Goal: Transaction & Acquisition: Purchase product/service

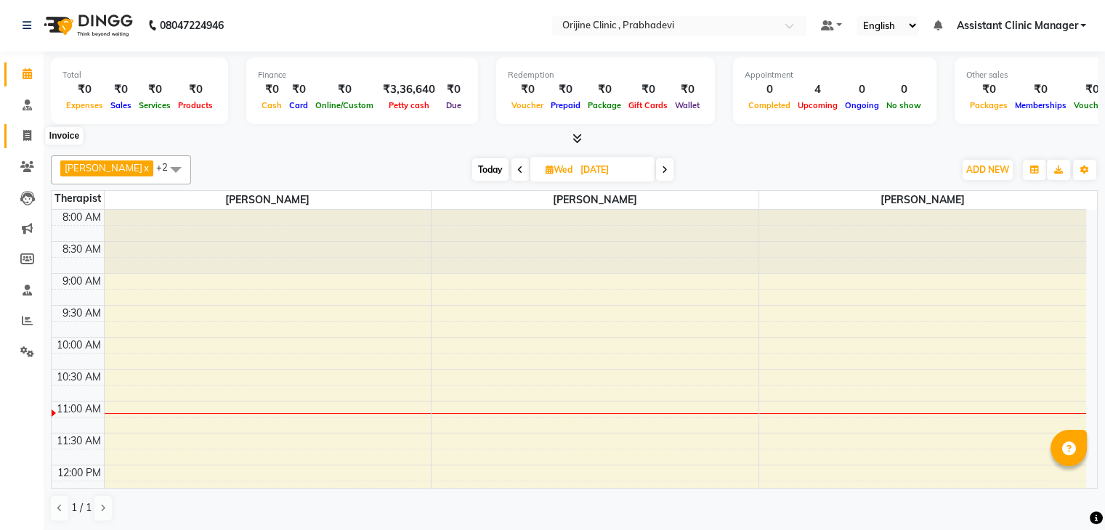
click at [19, 131] on span at bounding box center [27, 136] width 25 height 17
select select "8675"
select select "service"
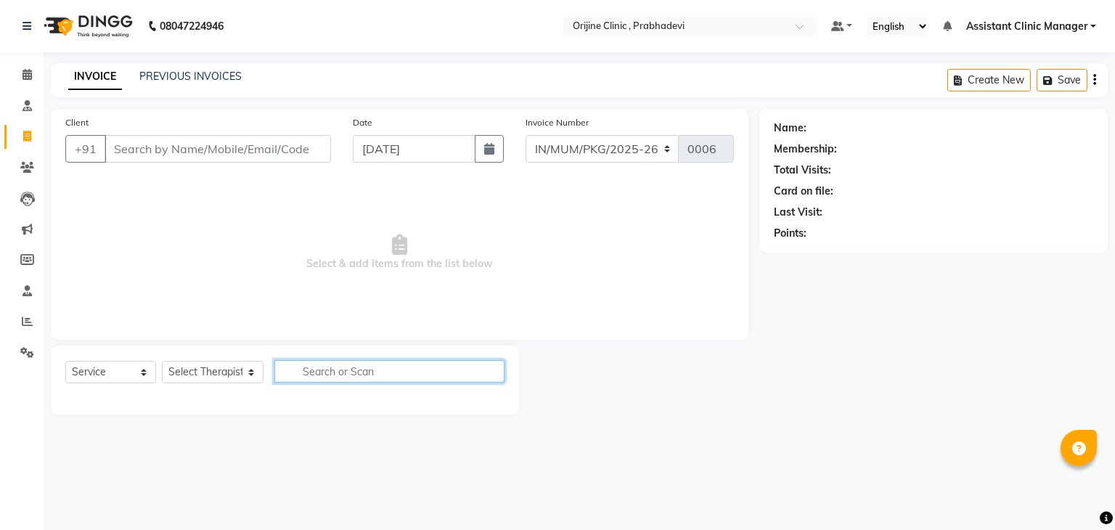
click at [300, 369] on input "text" at bounding box center [389, 371] width 230 height 23
type input "akos"
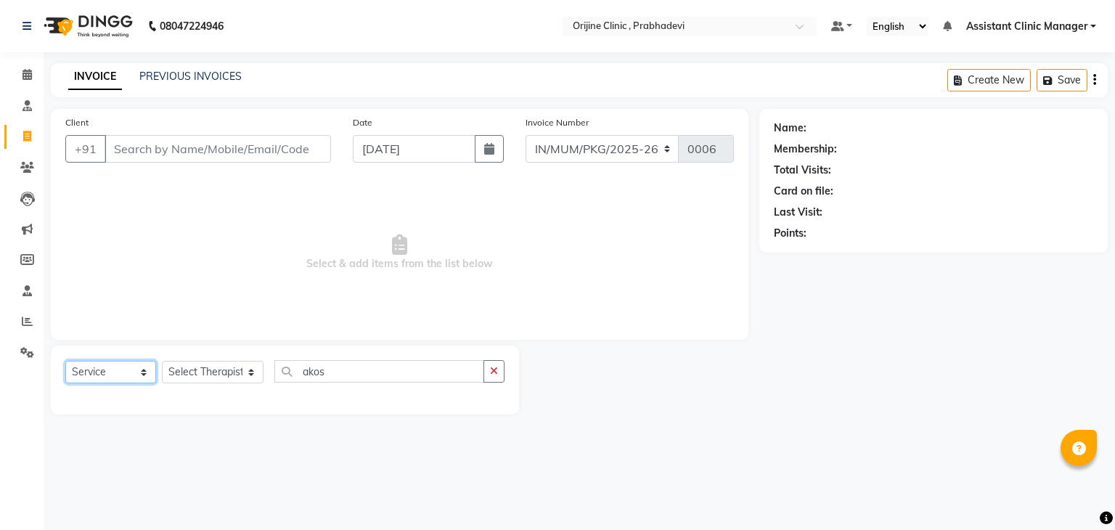
click at [93, 376] on select "Select Service Product Membership Package Voucher Prepaid Gift Card" at bounding box center [110, 372] width 91 height 23
select select "product"
click at [65, 362] on select "Select Service Product Membership Package Voucher Prepaid Gift Card" at bounding box center [110, 372] width 91 height 23
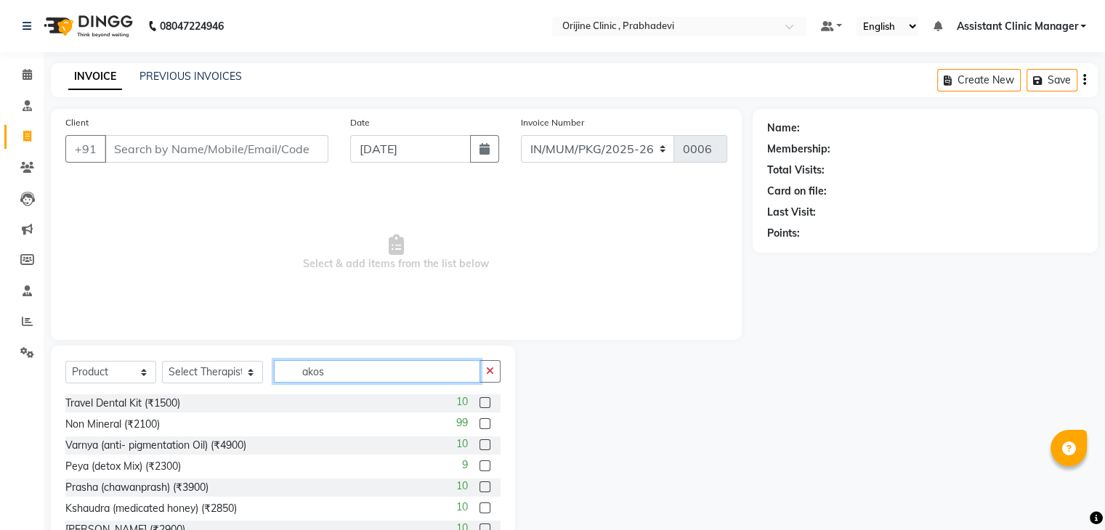
click at [350, 365] on input "akos" at bounding box center [377, 371] width 206 height 23
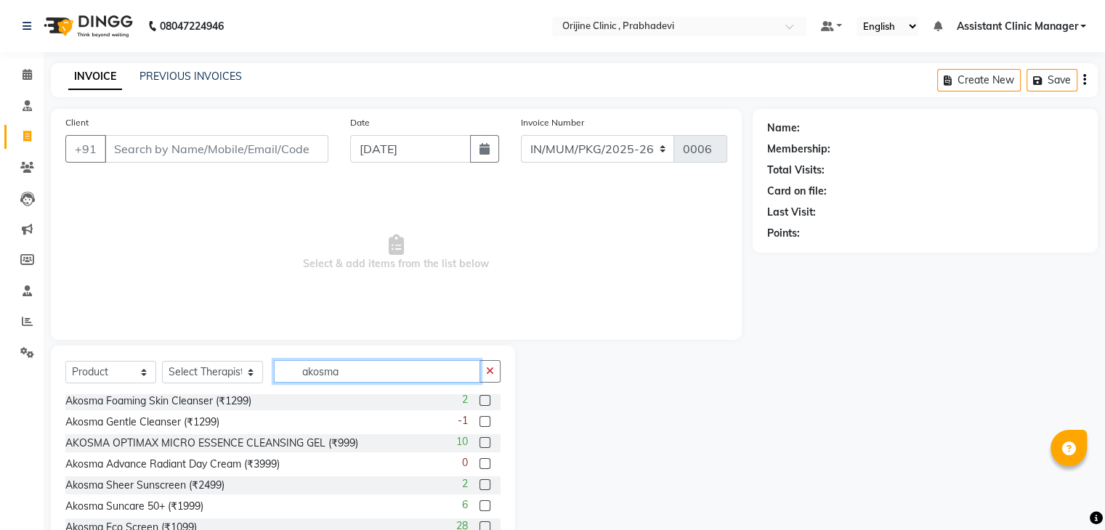
scroll to position [52, 0]
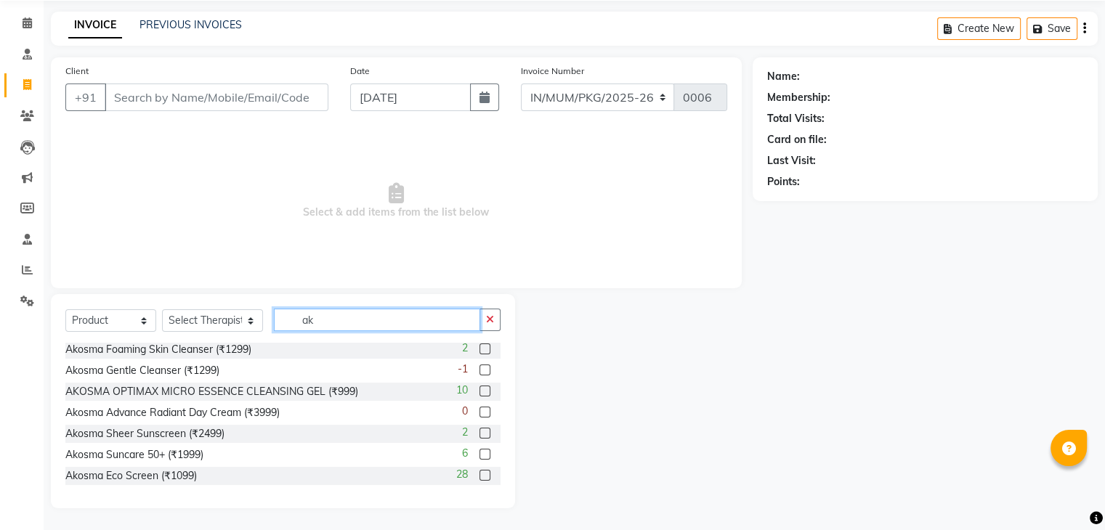
type input "a"
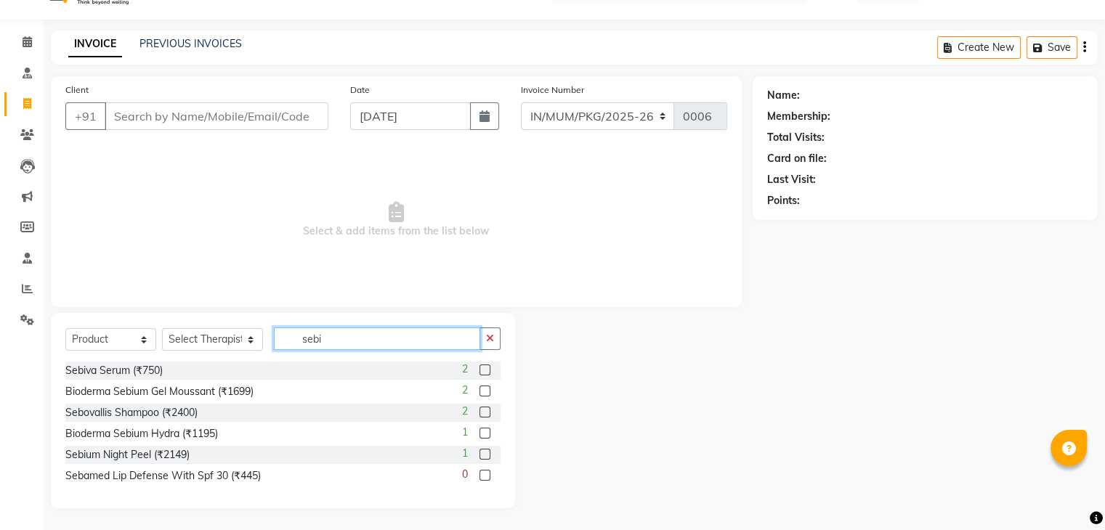
scroll to position [0, 0]
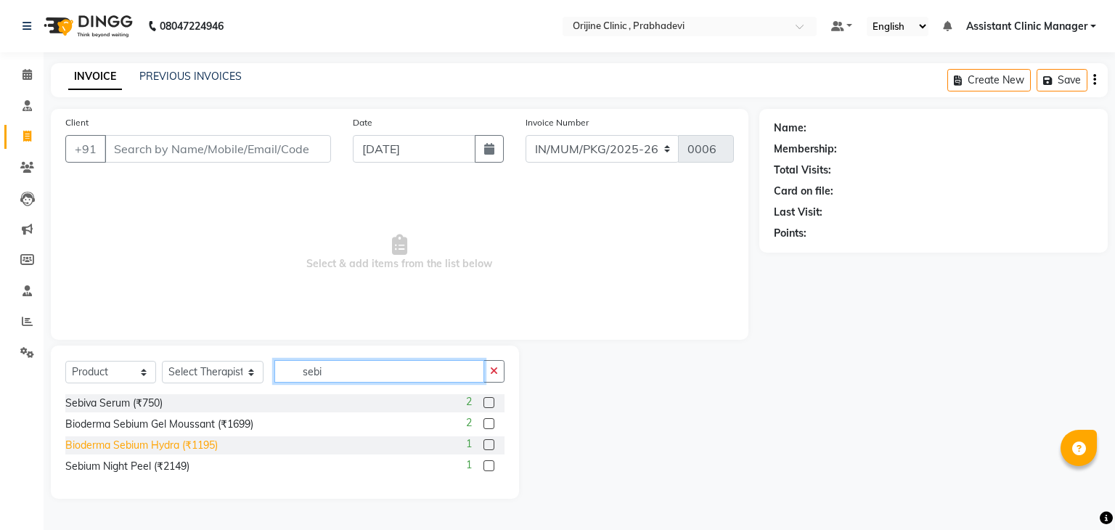
type input "sebi"
click at [202, 448] on div "Bioderma Sebium Hydra (₹1195)" at bounding box center [141, 445] width 152 height 15
click at [485, 446] on label at bounding box center [489, 444] width 11 height 11
click at [485, 446] on input "checkbox" at bounding box center [488, 445] width 9 height 9
checkbox input "false"
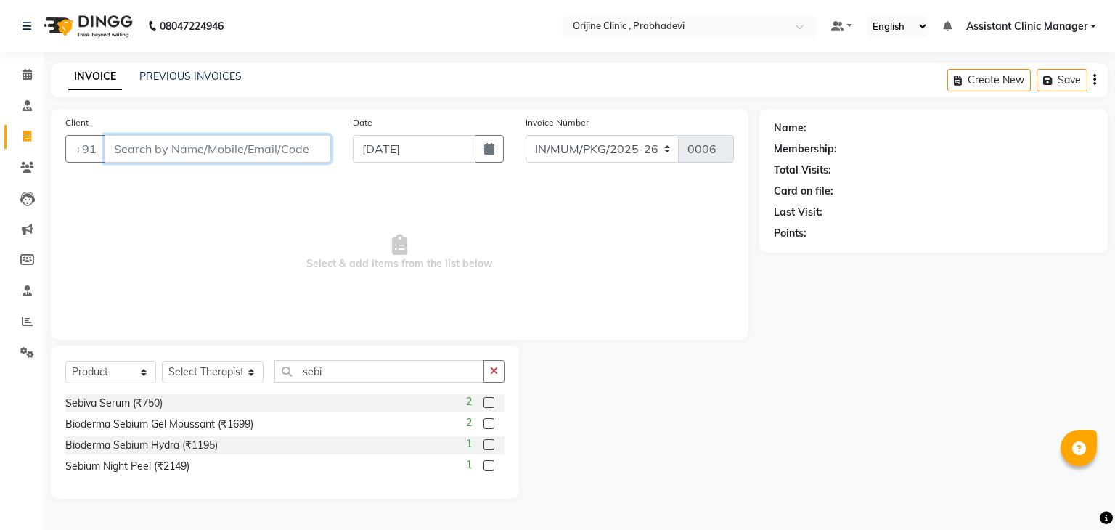
click at [249, 155] on input "Client" at bounding box center [218, 149] width 227 height 28
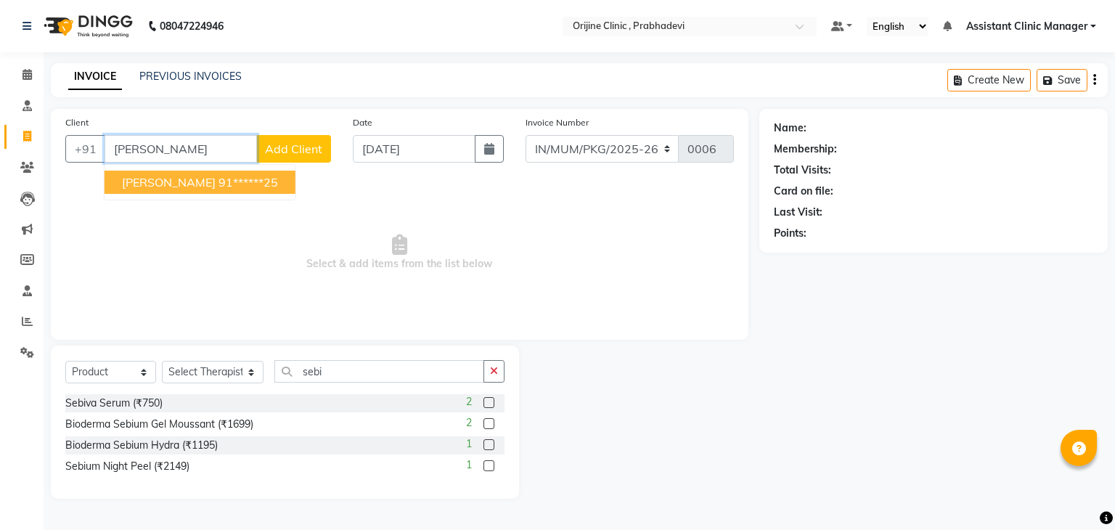
click at [168, 185] on span "[PERSON_NAME]" at bounding box center [169, 182] width 94 height 15
type input "91******25"
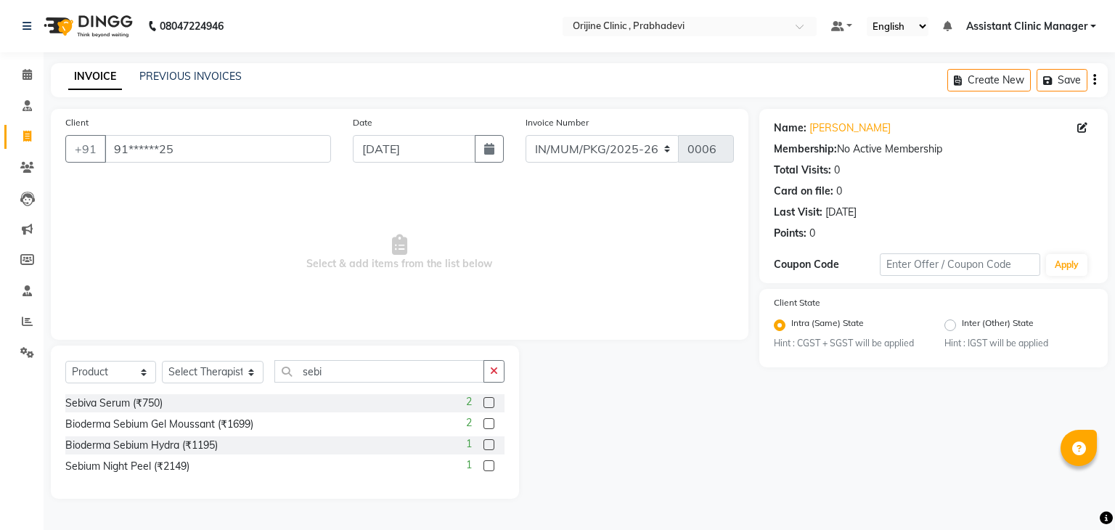
click at [487, 444] on label at bounding box center [489, 444] width 11 height 11
click at [487, 444] on input "checkbox" at bounding box center [488, 445] width 9 height 9
click at [487, 444] on label at bounding box center [489, 444] width 11 height 11
click at [487, 444] on input "checkbox" at bounding box center [488, 445] width 9 height 9
checkbox input "false"
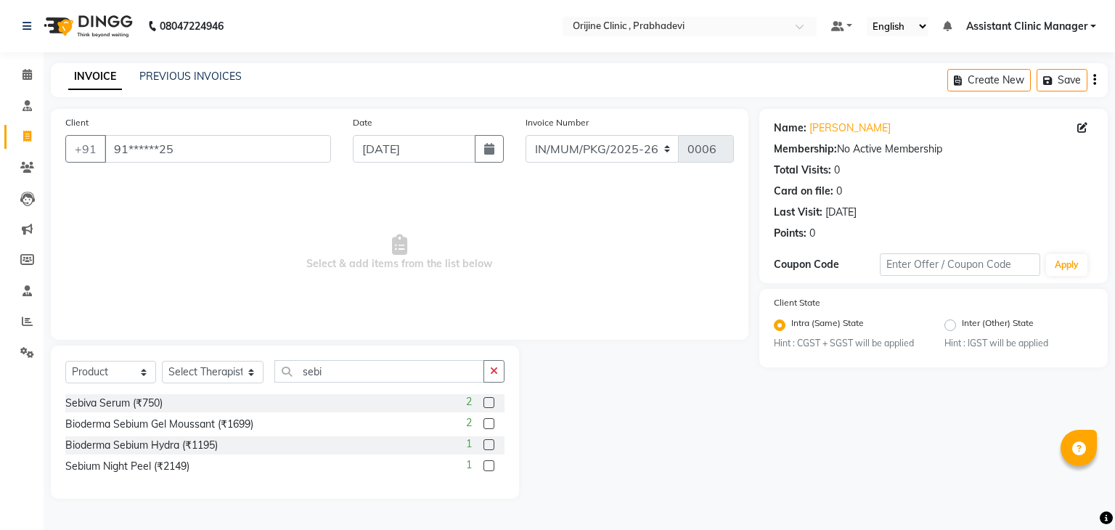
click at [508, 272] on span "Select & add items from the list below" at bounding box center [399, 252] width 669 height 145
click at [233, 375] on select "Select Therapist [PERSON_NAME] [PERSON_NAME] [PERSON_NAME] [PERSON_NAME] A Assi…" at bounding box center [213, 372] width 102 height 23
select select "85336"
click at [162, 362] on select "Select Therapist [PERSON_NAME] [PERSON_NAME] [PERSON_NAME] [PERSON_NAME] A Assi…" at bounding box center [213, 372] width 102 height 23
click at [486, 447] on label at bounding box center [489, 444] width 11 height 11
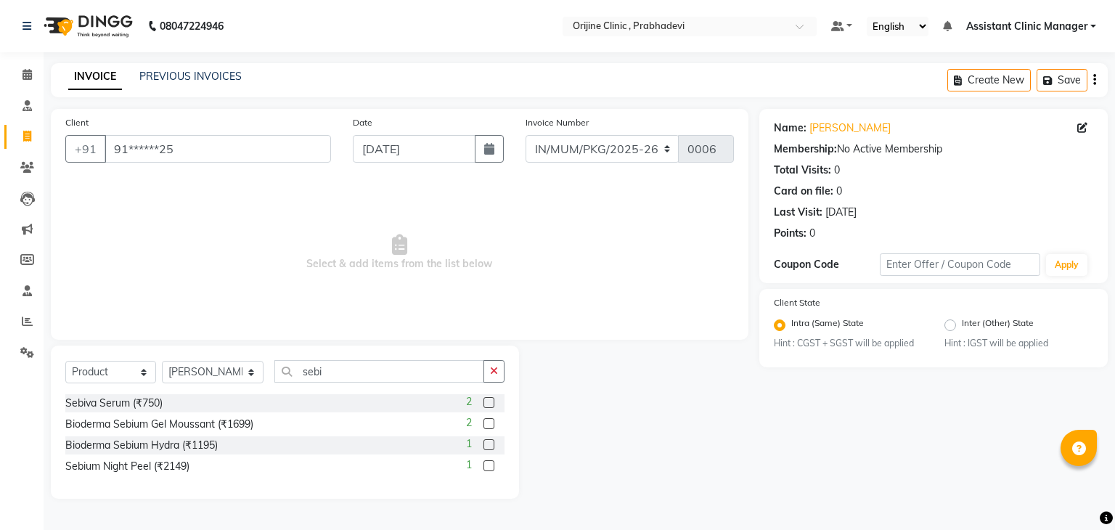
click at [486, 447] on input "checkbox" at bounding box center [488, 445] width 9 height 9
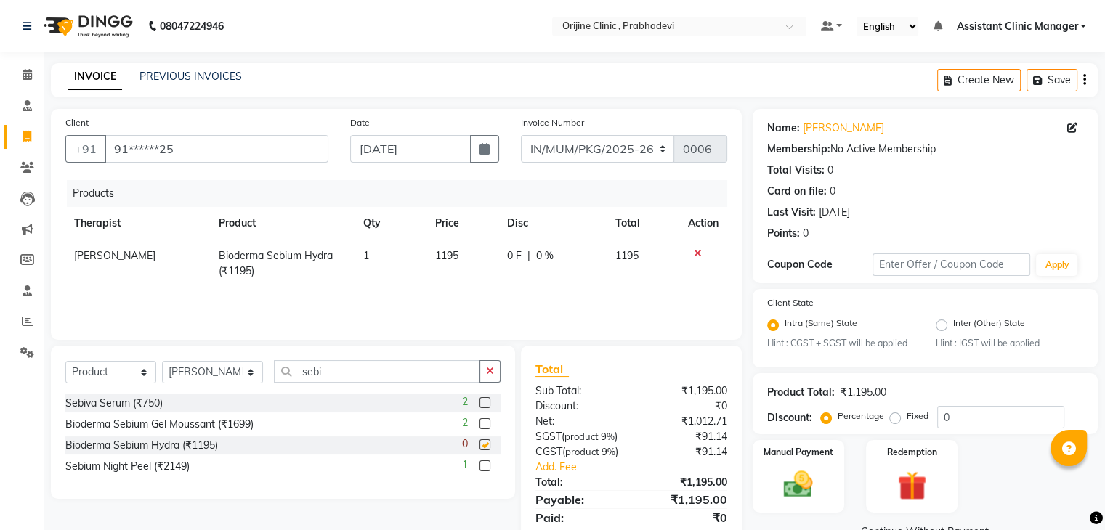
checkbox input "false"
click at [328, 370] on input "sebi" at bounding box center [377, 371] width 206 height 23
type input "s"
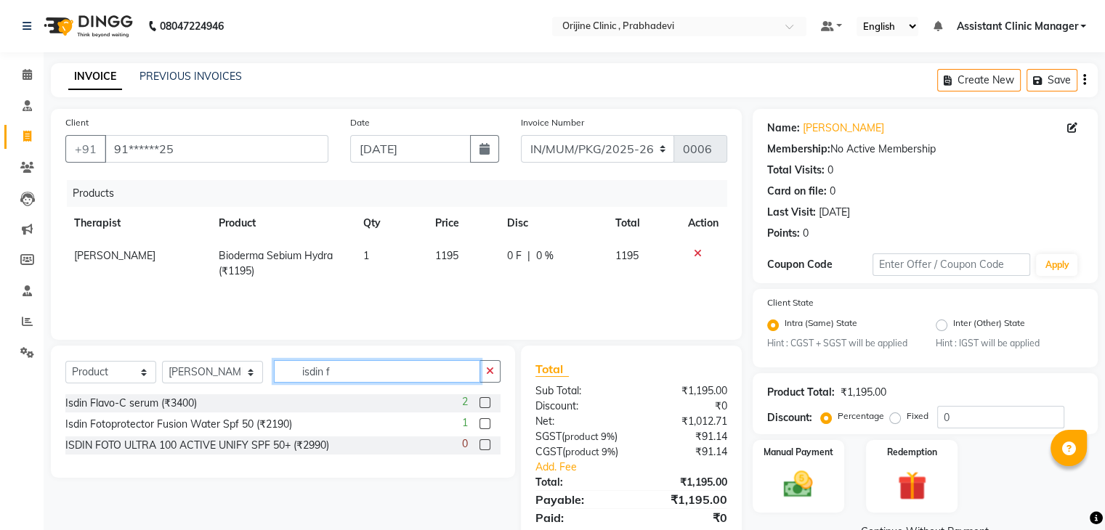
type input "isdin f"
click at [487, 426] on label at bounding box center [484, 423] width 11 height 11
click at [487, 426] on input "checkbox" at bounding box center [483, 424] width 9 height 9
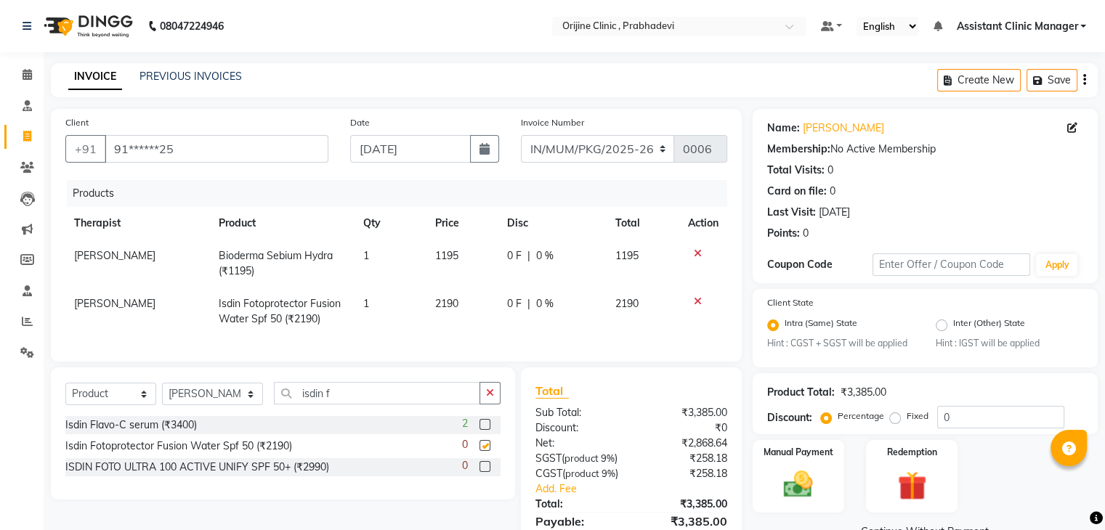
checkbox input "false"
click at [376, 402] on input "isdin f" at bounding box center [377, 393] width 206 height 23
type input "i"
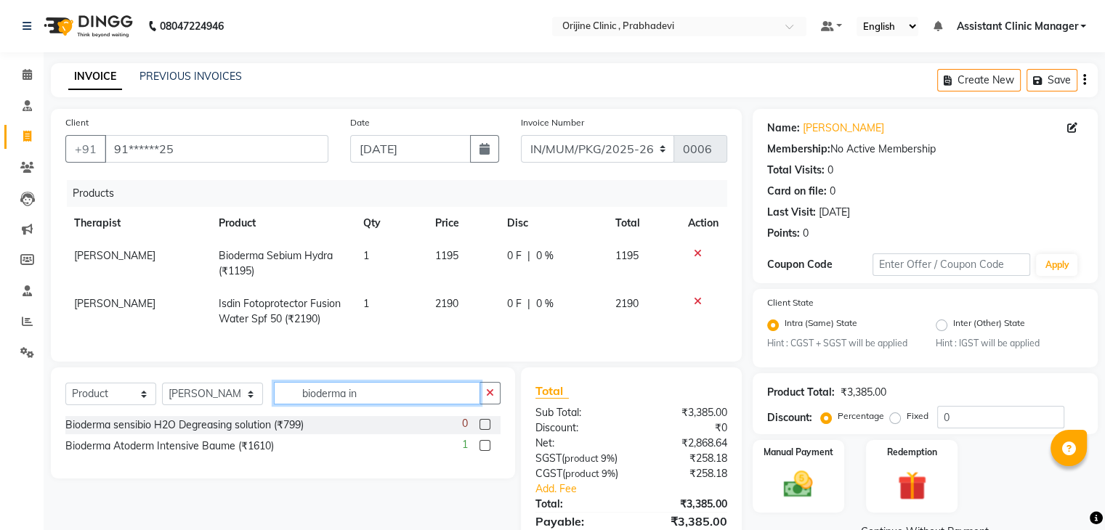
type input "bioderma in"
click at [347, 455] on div "Bioderma Atoderm Intensive Baume (₹1610) 1" at bounding box center [282, 446] width 435 height 18
click at [485, 451] on label at bounding box center [484, 445] width 11 height 11
click at [485, 451] on input "checkbox" at bounding box center [483, 446] width 9 height 9
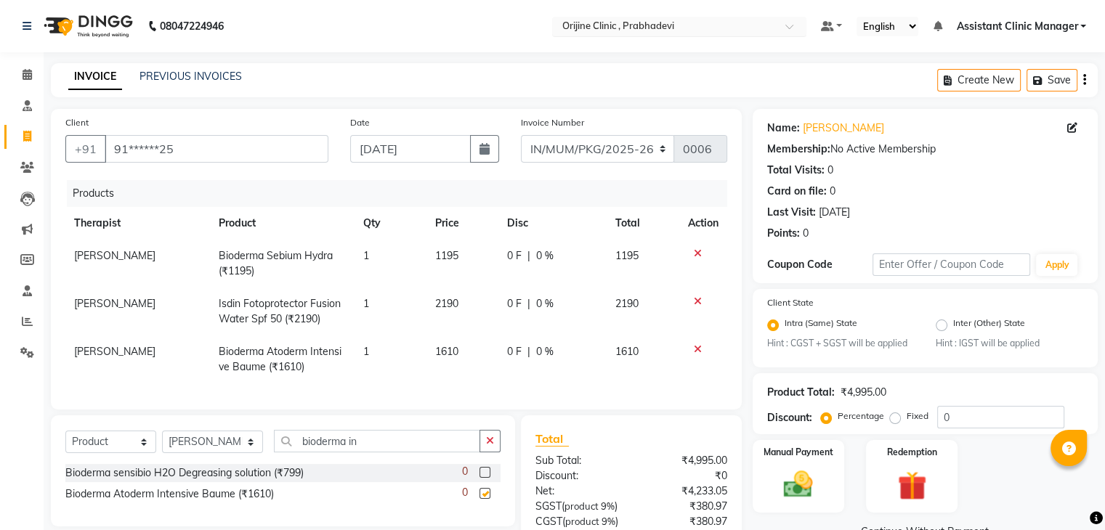
checkbox input "false"
click at [373, 452] on input "bioderma in" at bounding box center [377, 441] width 206 height 23
type input "b"
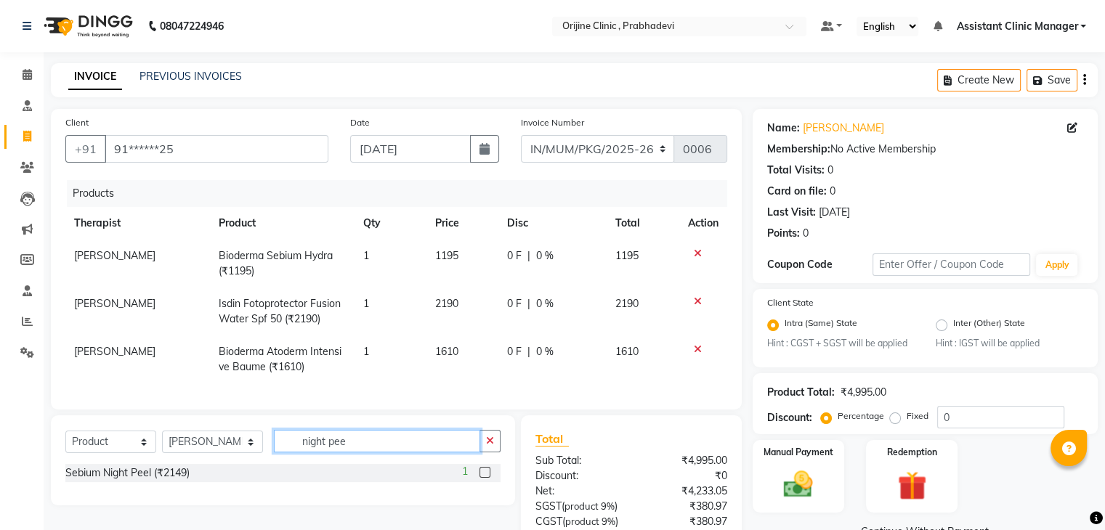
type input "night pee"
click at [484, 478] on label at bounding box center [484, 472] width 11 height 11
click at [484, 478] on input "checkbox" at bounding box center [483, 472] width 9 height 9
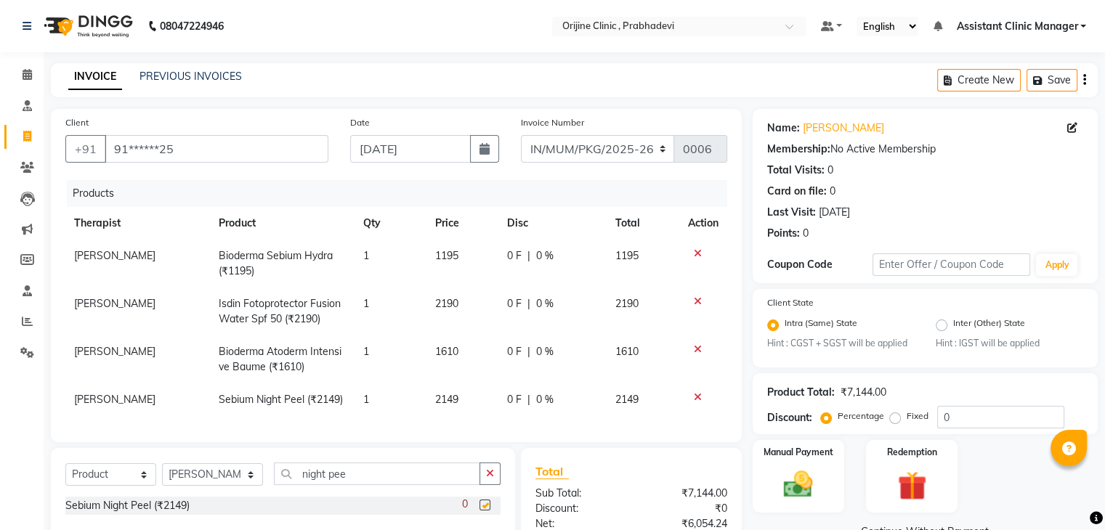
checkbox input "false"
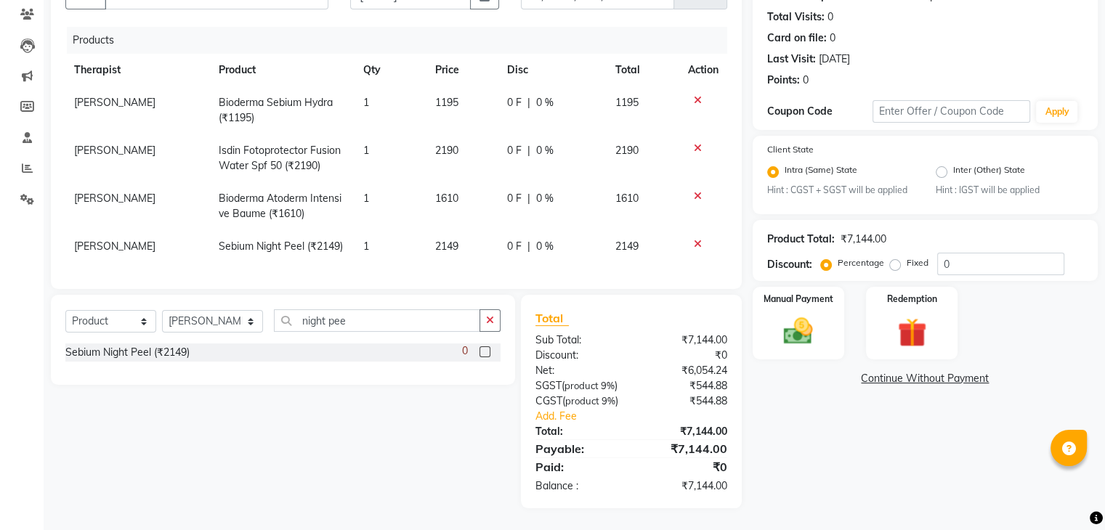
scroll to position [37, 0]
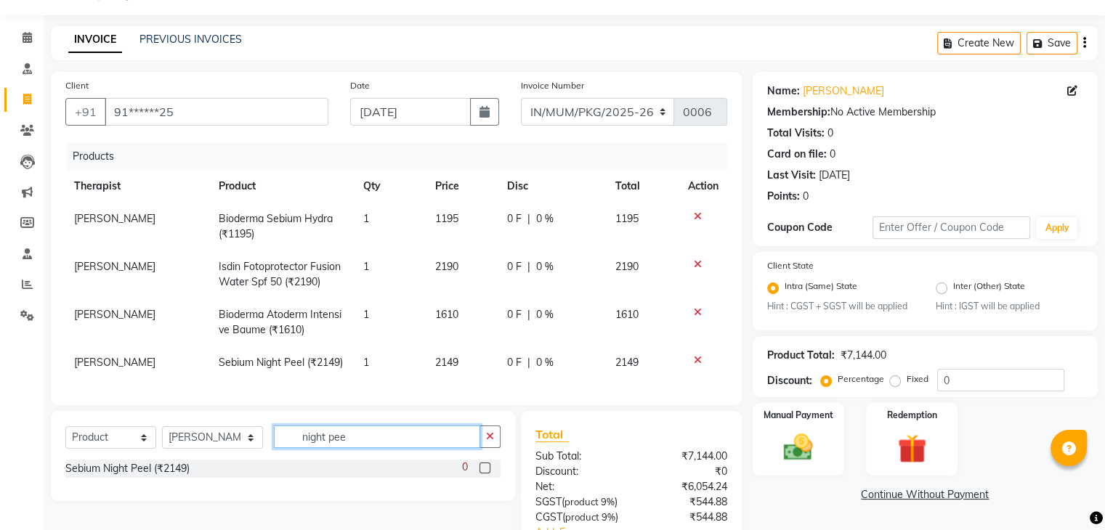
click at [398, 446] on input "night pee" at bounding box center [377, 437] width 206 height 23
type input "n"
type input "m"
type input "w"
type input "b"
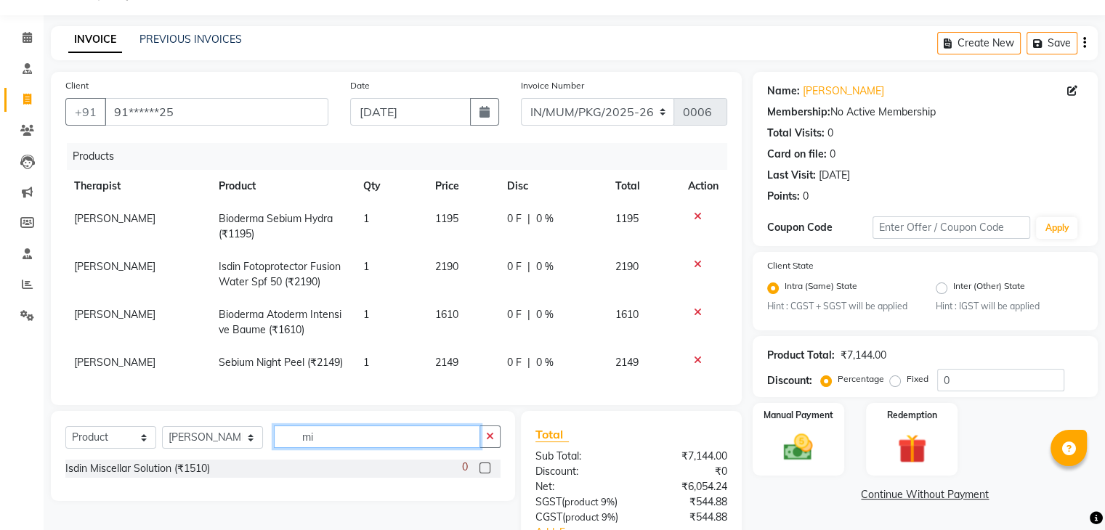
type input "m"
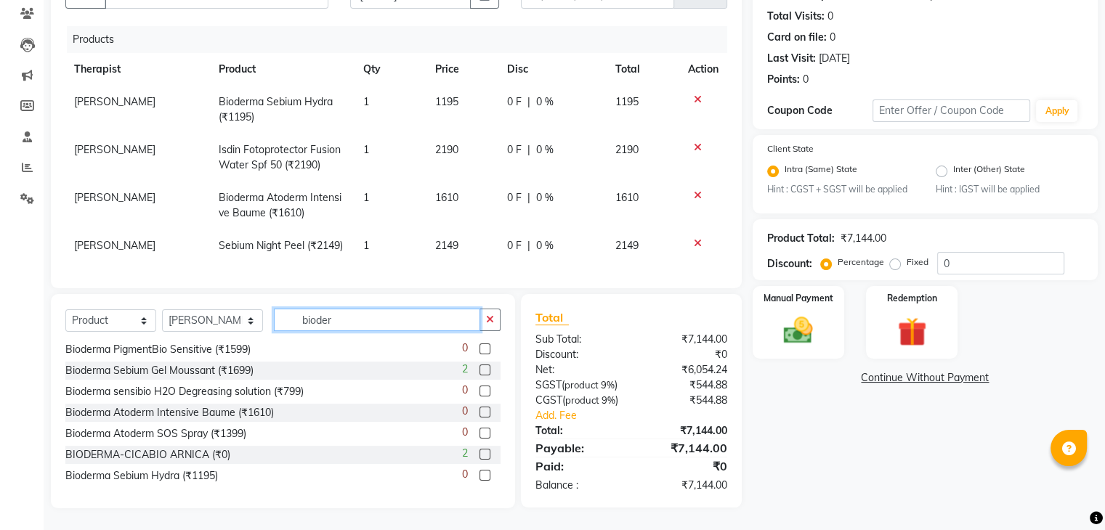
scroll to position [0, 0]
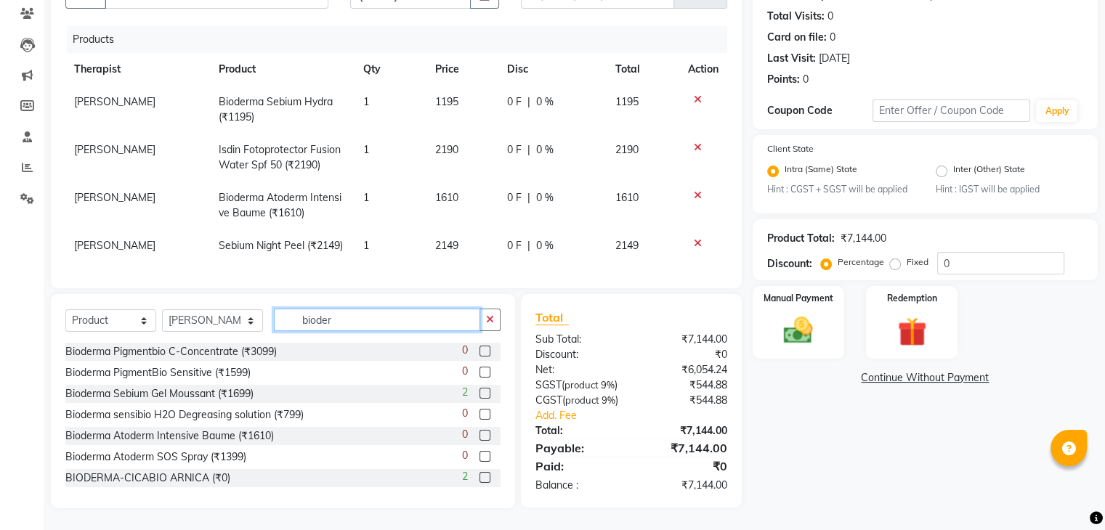
type input "bioder"
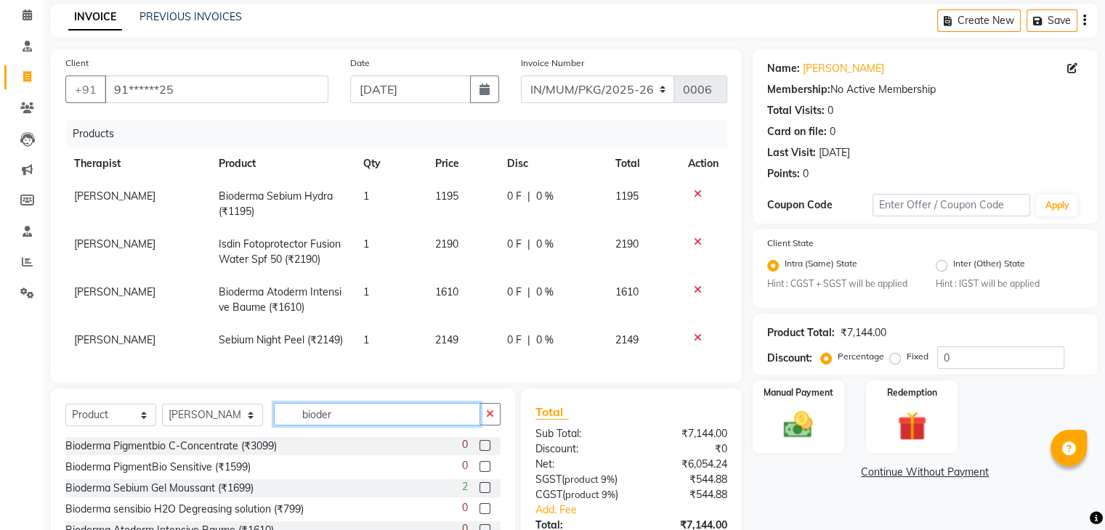
scroll to position [81, 0]
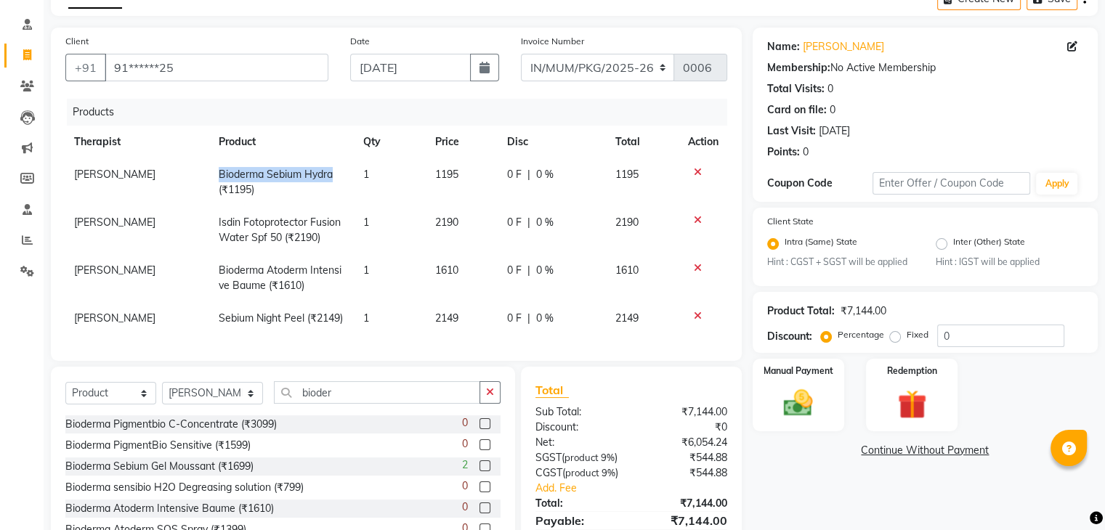
drag, startPoint x: 337, startPoint y: 177, endPoint x: 215, endPoint y: 178, distance: 122.0
click at [215, 178] on td "Bioderma Sebium Hydra (₹1195)" at bounding box center [282, 182] width 144 height 48
select select "85336"
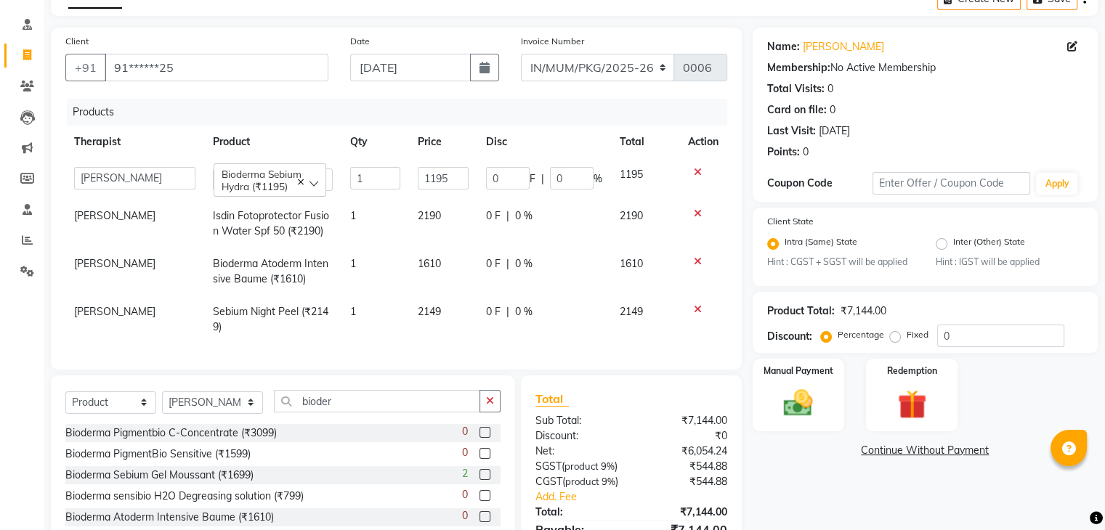
click at [328, 209] on td "Isdin Fotoprotector Fusion Water Spf 50 (₹2190)" at bounding box center [273, 224] width 138 height 48
select select "85336"
click at [304, 46] on div "Client +91 91******25" at bounding box center [196, 63] width 285 height 60
click at [334, 390] on div "Select Service Product Membership Package Voucher Prepaid Gift Card Select Ther…" at bounding box center [283, 482] width 464 height 214
drag, startPoint x: 299, startPoint y: 174, endPoint x: 218, endPoint y: 175, distance: 81.3
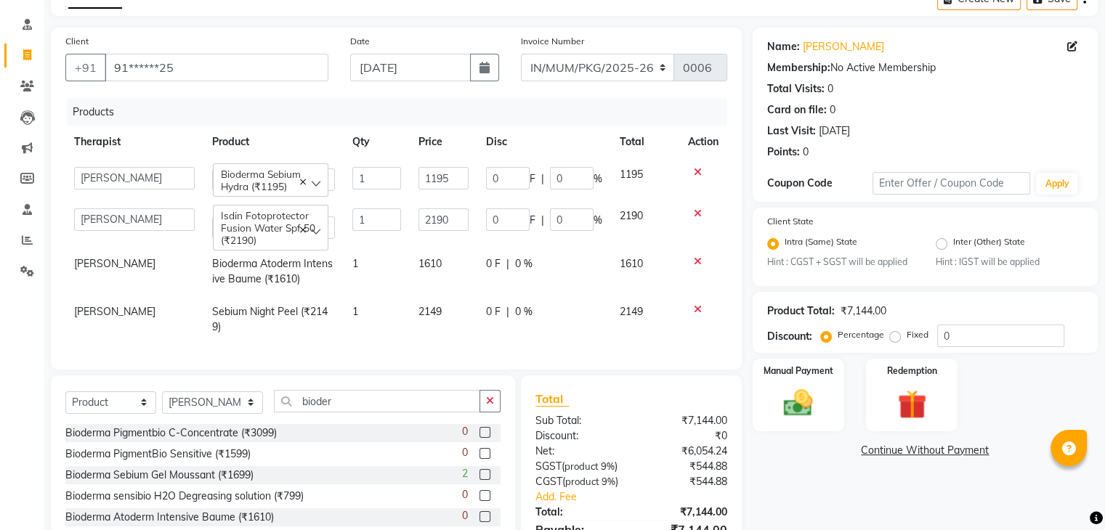
click at [218, 175] on div "Bioderma Sebium Hydra (₹1195)" at bounding box center [270, 179] width 115 height 33
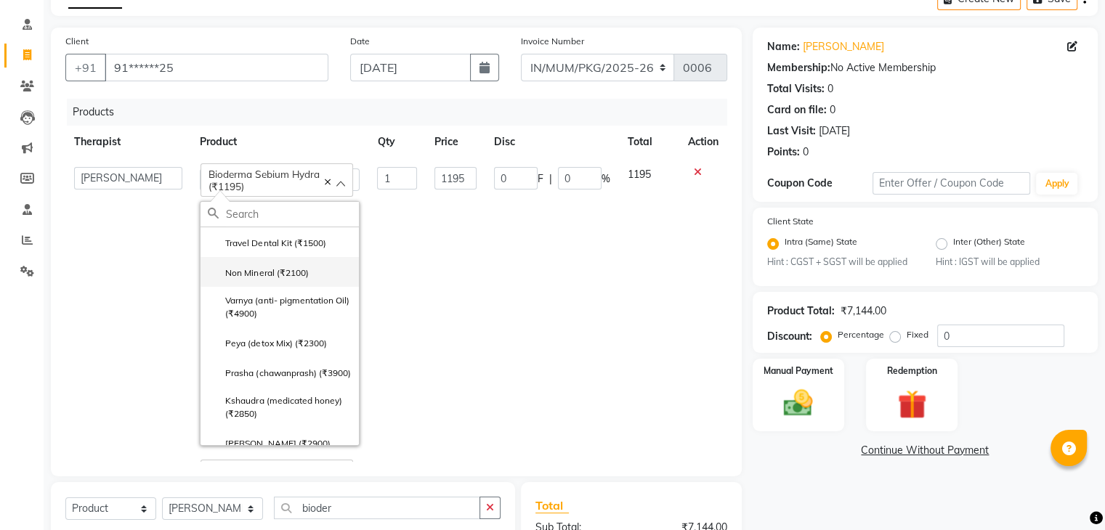
click at [256, 274] on label "Non Mineral (₹2100)" at bounding box center [258, 273] width 100 height 13
type input "2100"
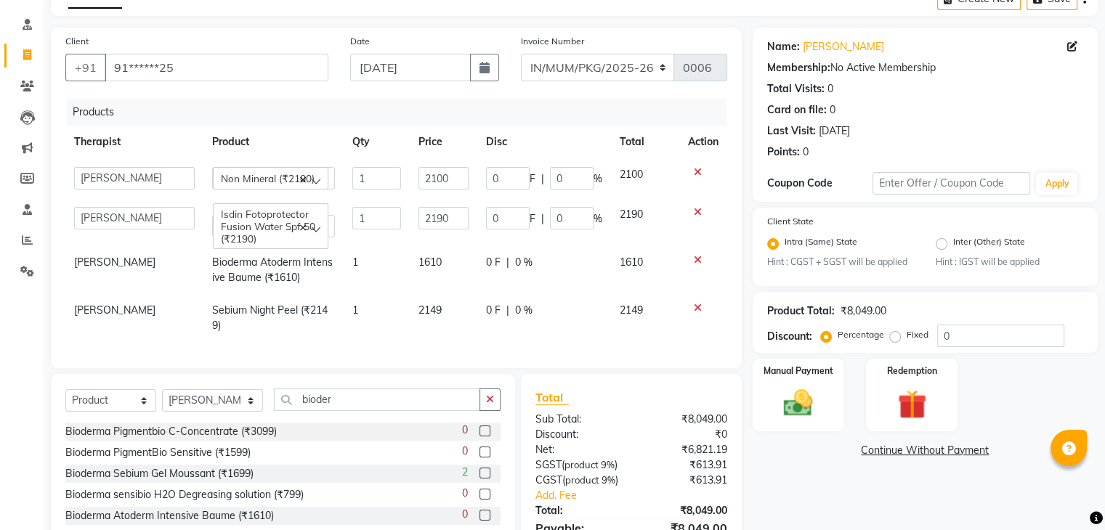
click at [397, 368] on div "Client +91 91******25 Date [DATE] Invoice Number MUMVCH25-26 IN/MUM/PKG/2025-26…" at bounding box center [396, 198] width 691 height 341
click at [612, 400] on div "Total" at bounding box center [631, 397] width 192 height 17
click at [141, 269] on td "[PERSON_NAME]" at bounding box center [134, 270] width 138 height 48
select select "85336"
click at [26, 85] on icon at bounding box center [27, 86] width 14 height 11
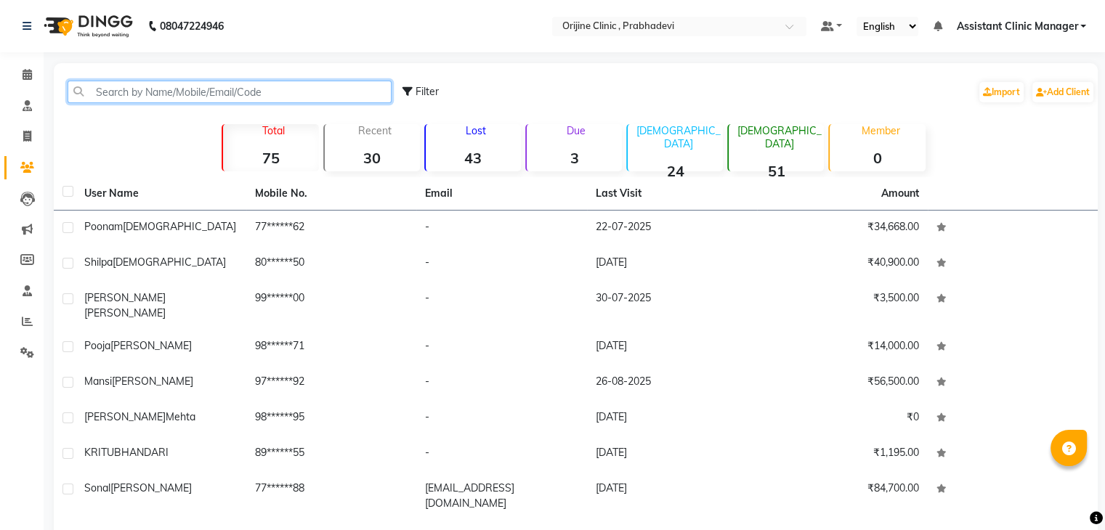
click at [203, 93] on input "text" at bounding box center [230, 92] width 324 height 23
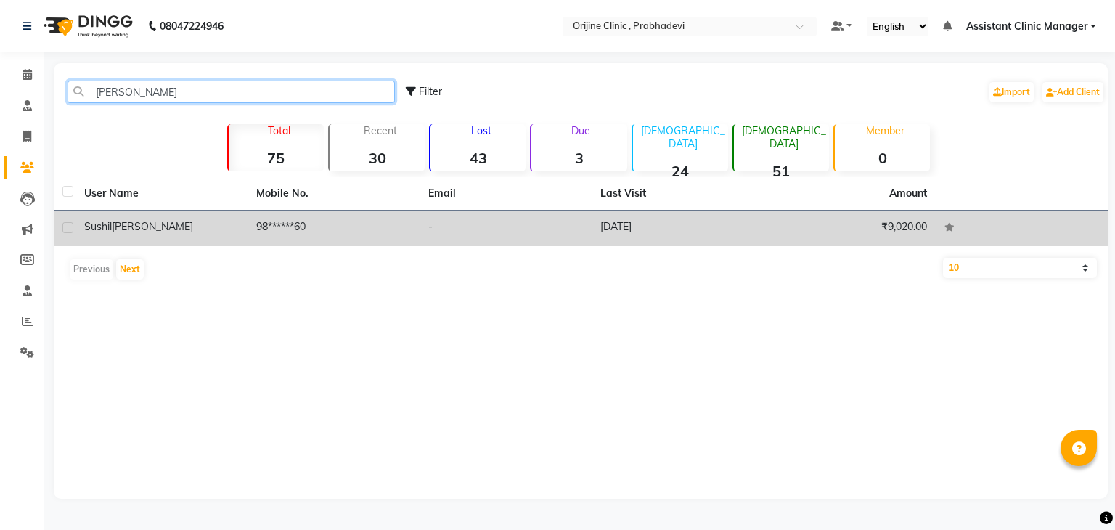
type input "[PERSON_NAME]"
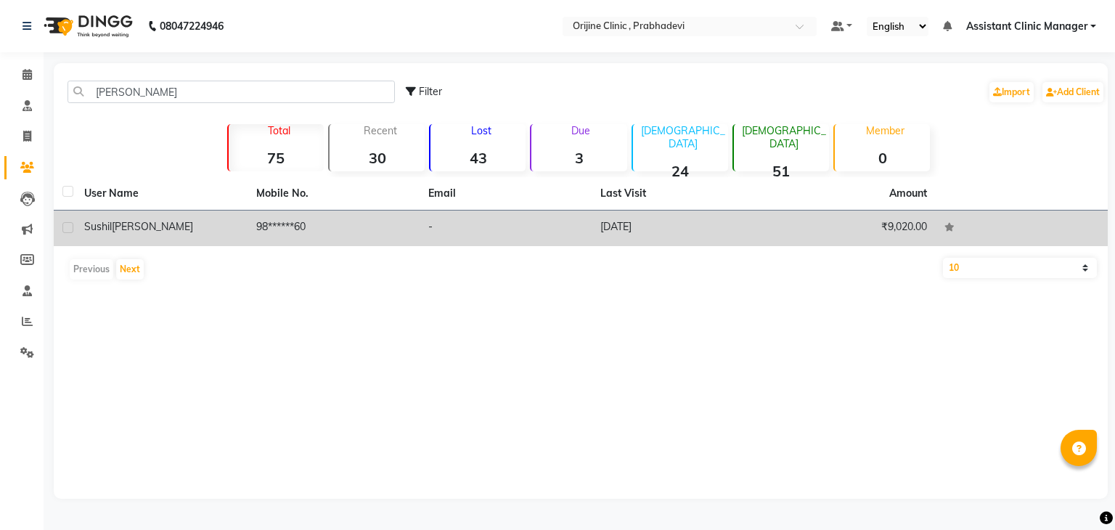
click at [180, 234] on div "[PERSON_NAME]" at bounding box center [161, 226] width 155 height 15
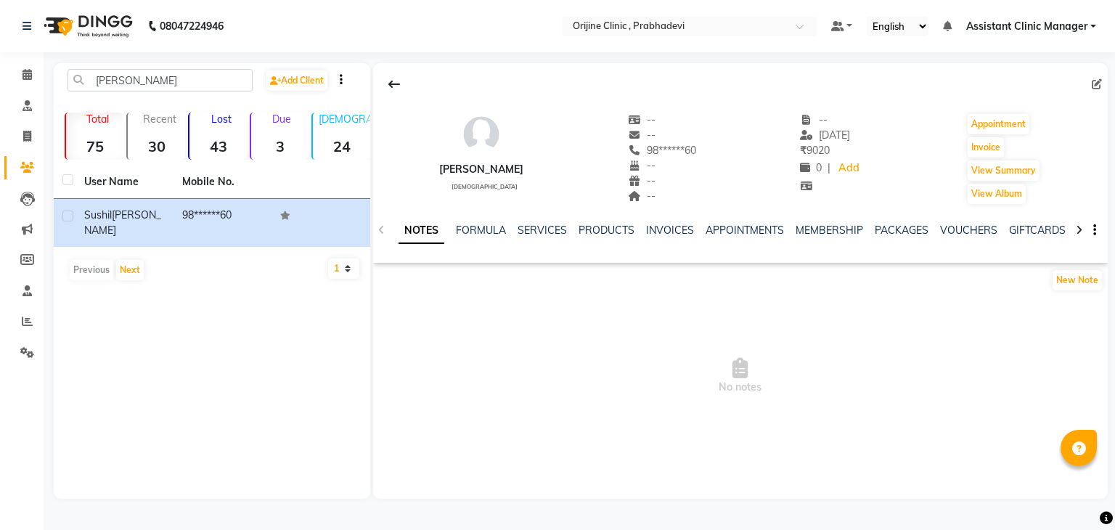
click at [656, 243] on div "NOTES FORMULA SERVICES PRODUCTS INVOICES APPOINTMENTS MEMBERSHIP PACKAGES VOUCH…" at bounding box center [723, 236] width 649 height 27
click at [655, 232] on link "INVOICES" at bounding box center [670, 230] width 48 height 13
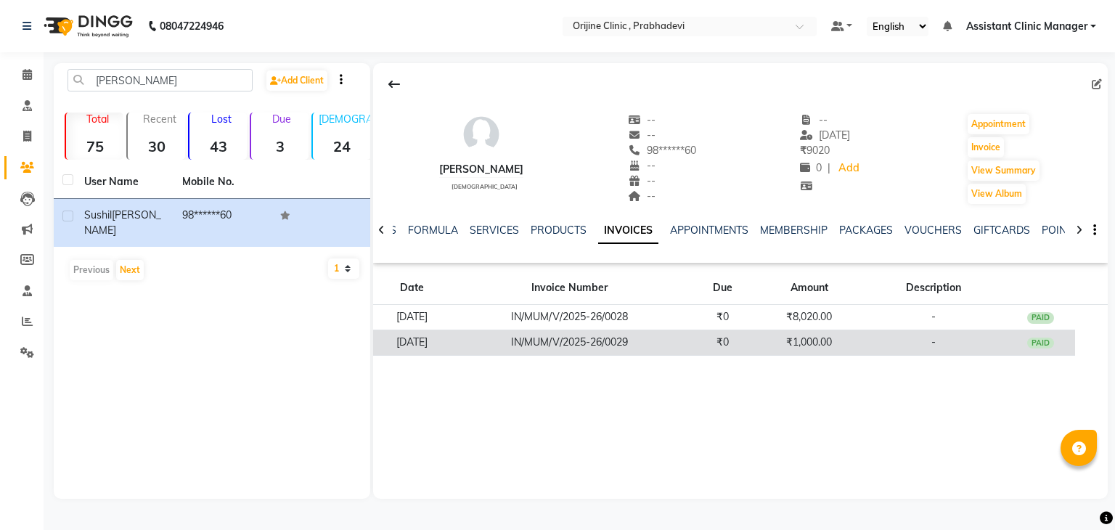
click at [688, 332] on td "IN/MUM/V/2025-26/0029" at bounding box center [569, 342] width 237 height 25
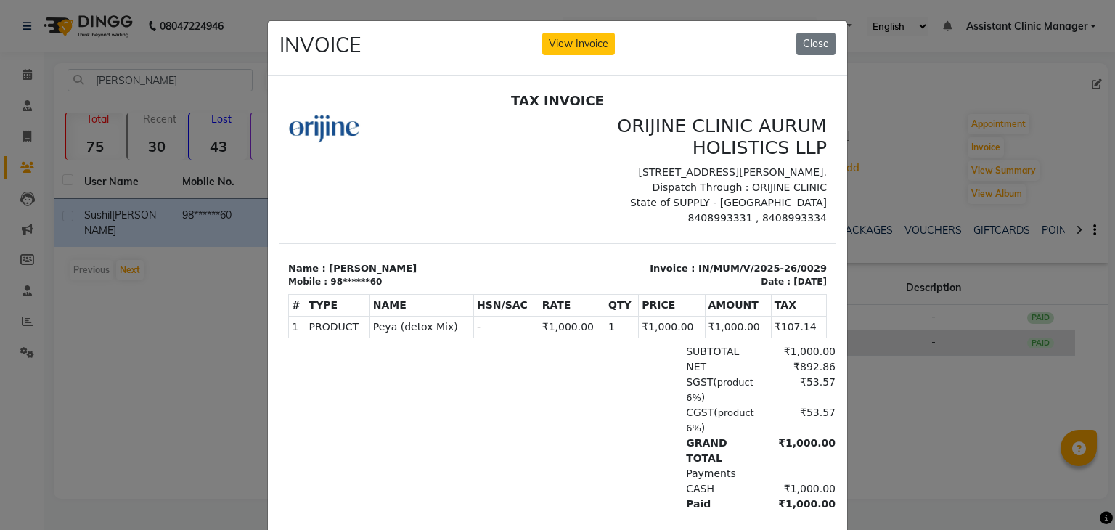
scroll to position [11, 0]
